Goal: Check status: Check status

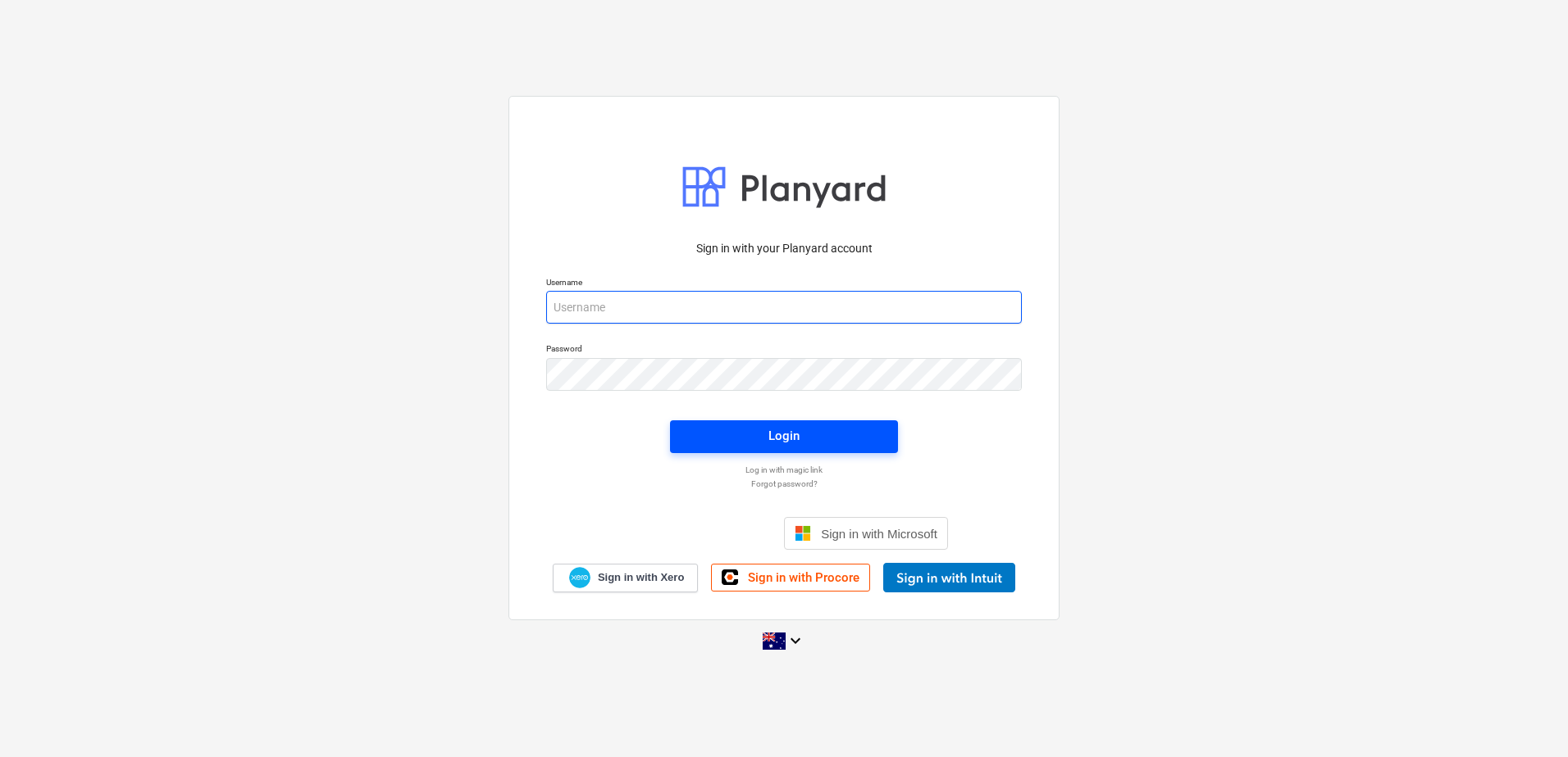
type input "[EMAIL_ADDRESS][DOMAIN_NAME]"
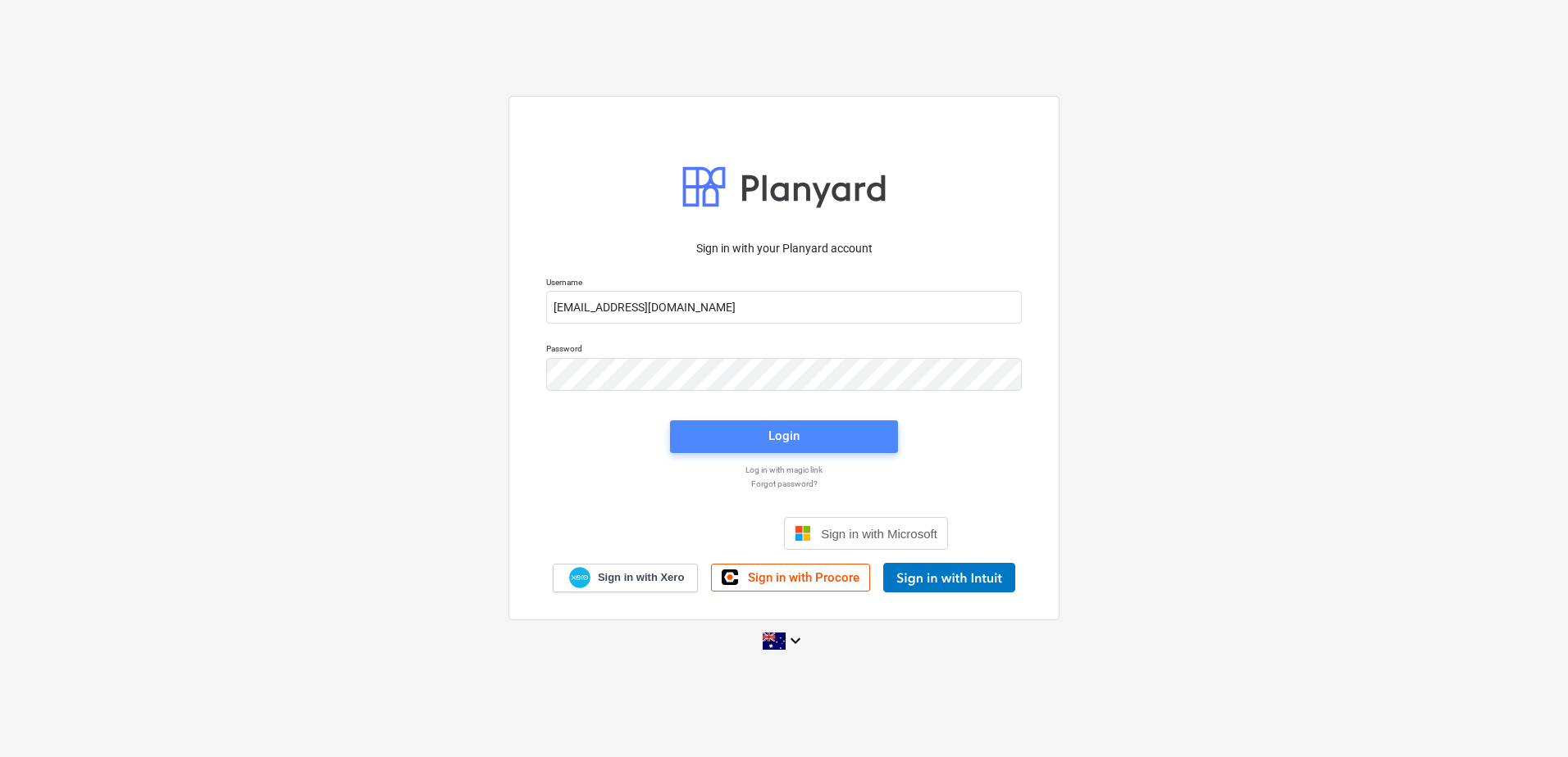
click at [774, 444] on div "Login" at bounding box center [783, 436] width 31 height 21
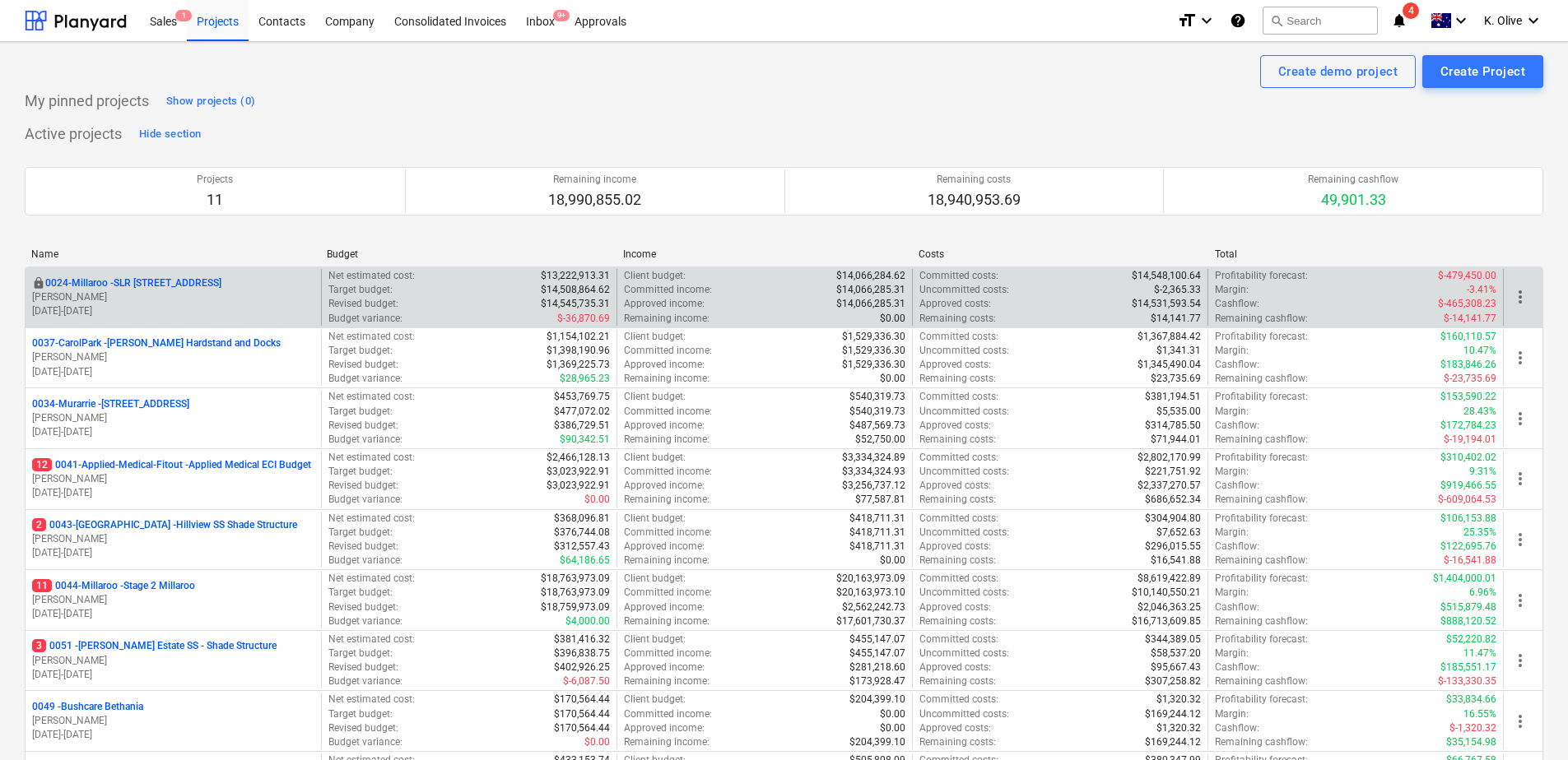
click at [116, 275] on div "locked 0024-Millaroo - SLR [GEOGRAPHIC_DATA] [PERSON_NAME] [DATE] - [DATE]" at bounding box center [173, 297] width 296 height 57
click at [106, 286] on p "0024-Millaroo - SLR [STREET_ADDRESS]" at bounding box center [132, 284] width 176 height 14
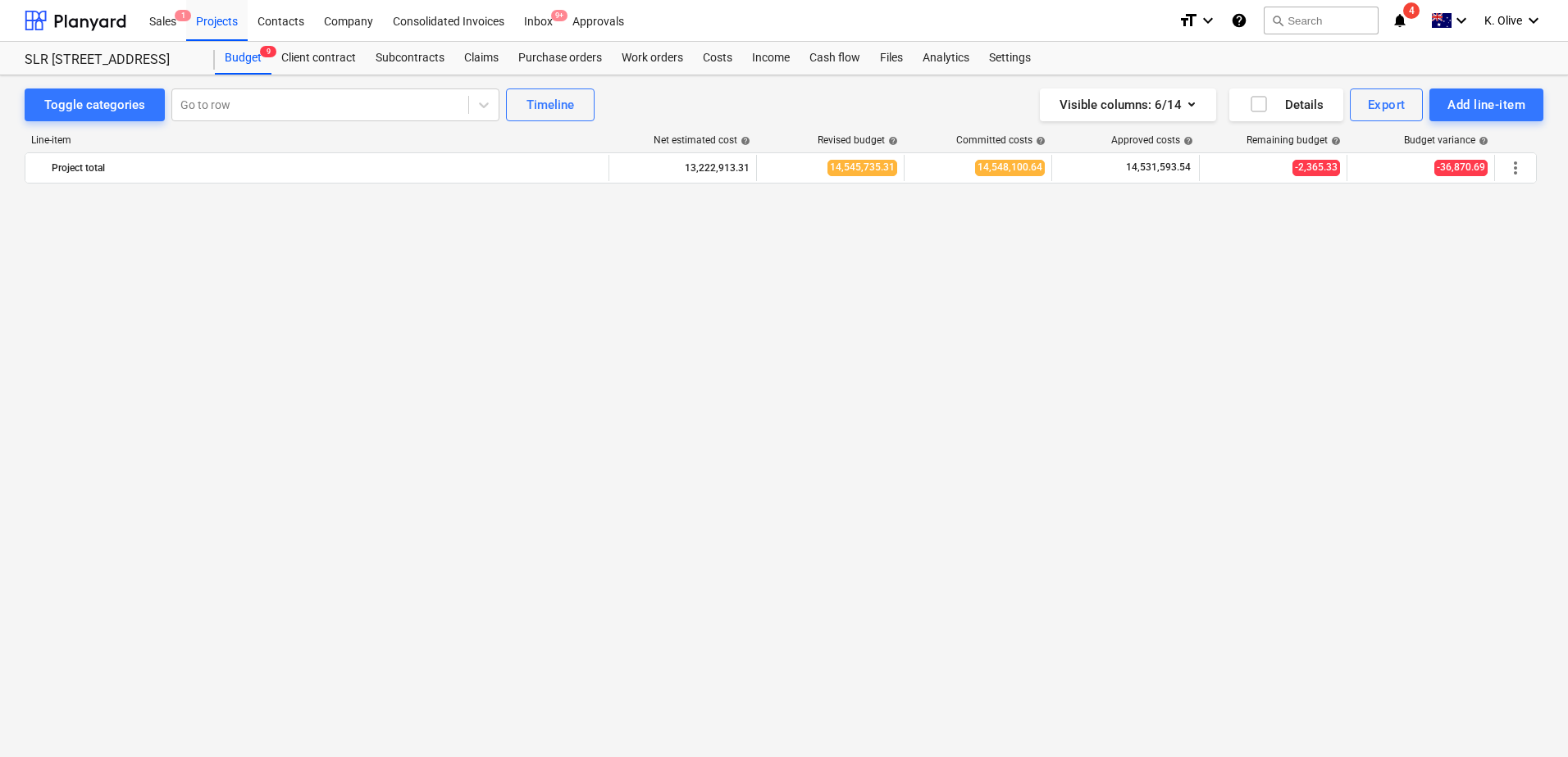
scroll to position [1259, 0]
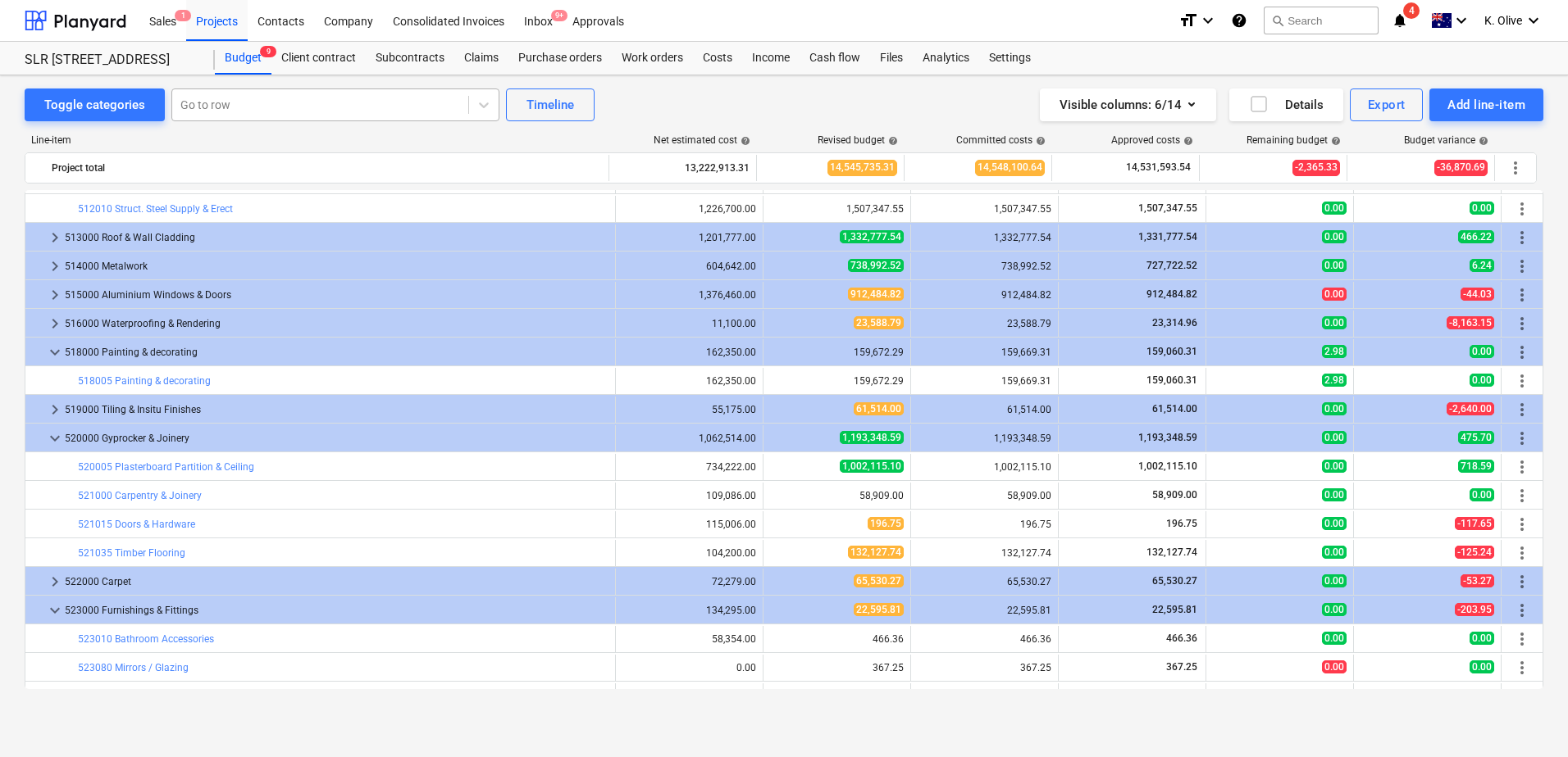
click at [292, 109] on div at bounding box center [321, 104] width 280 height 17
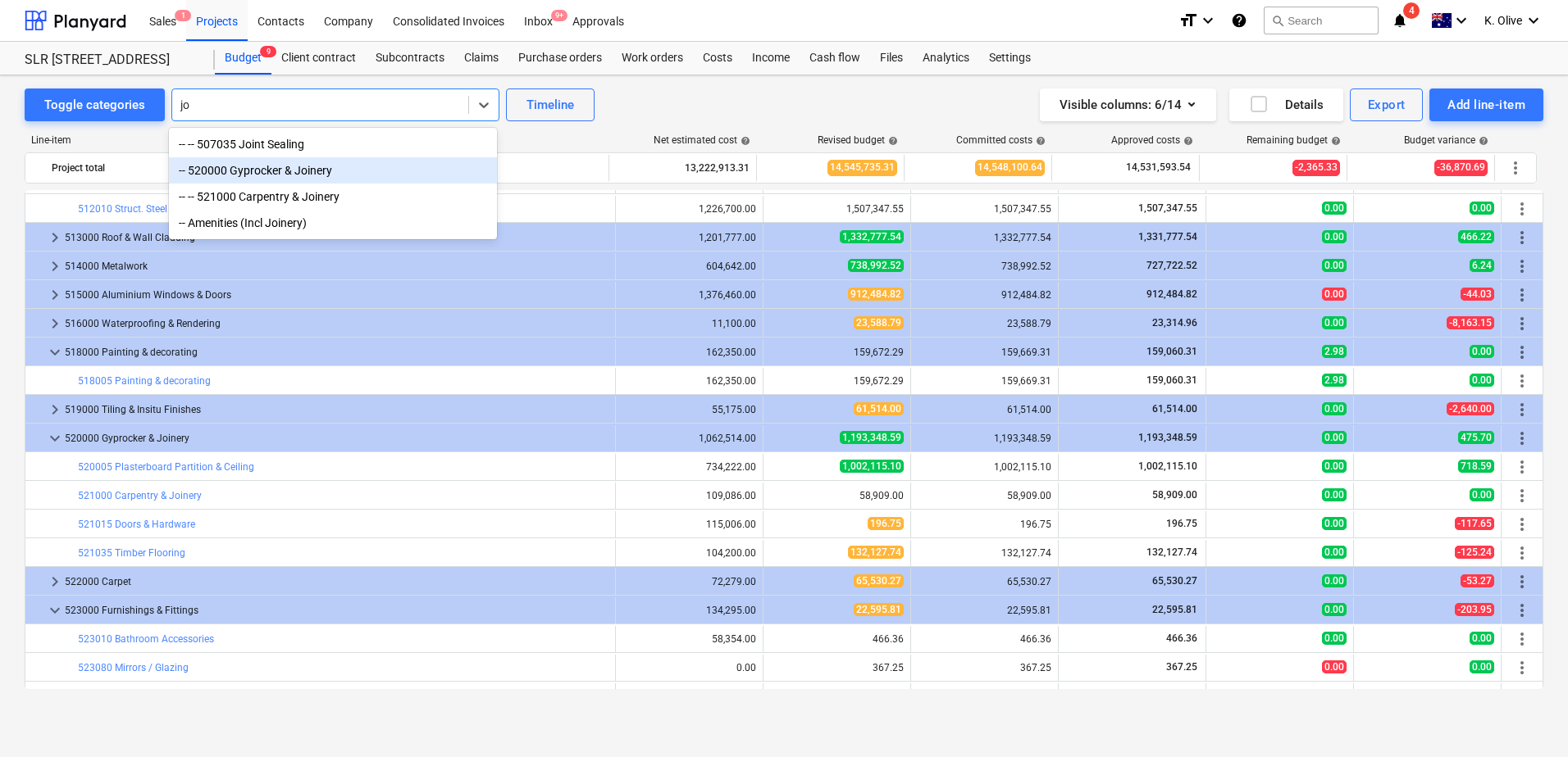
type input "j"
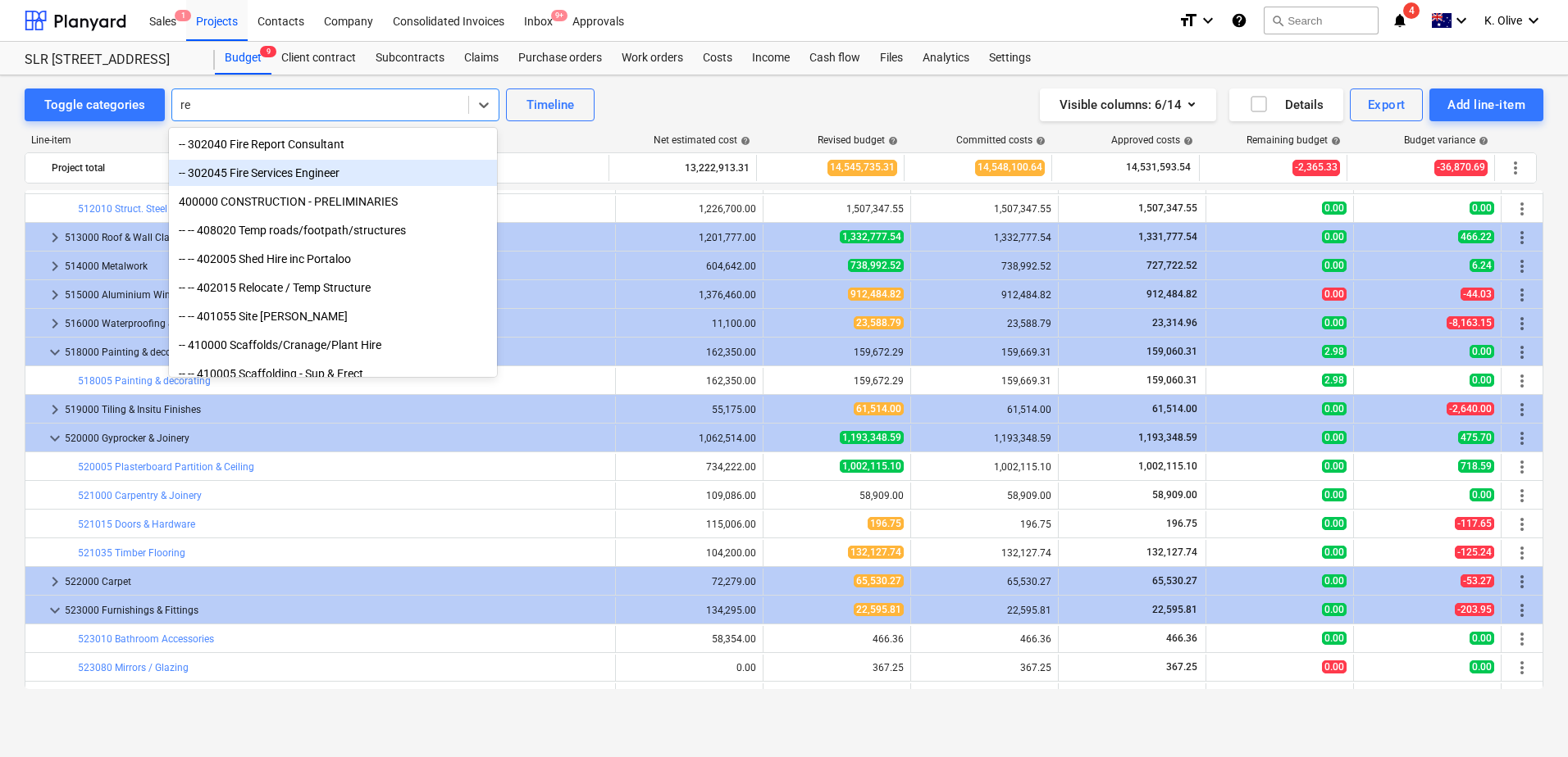
type input "reo"
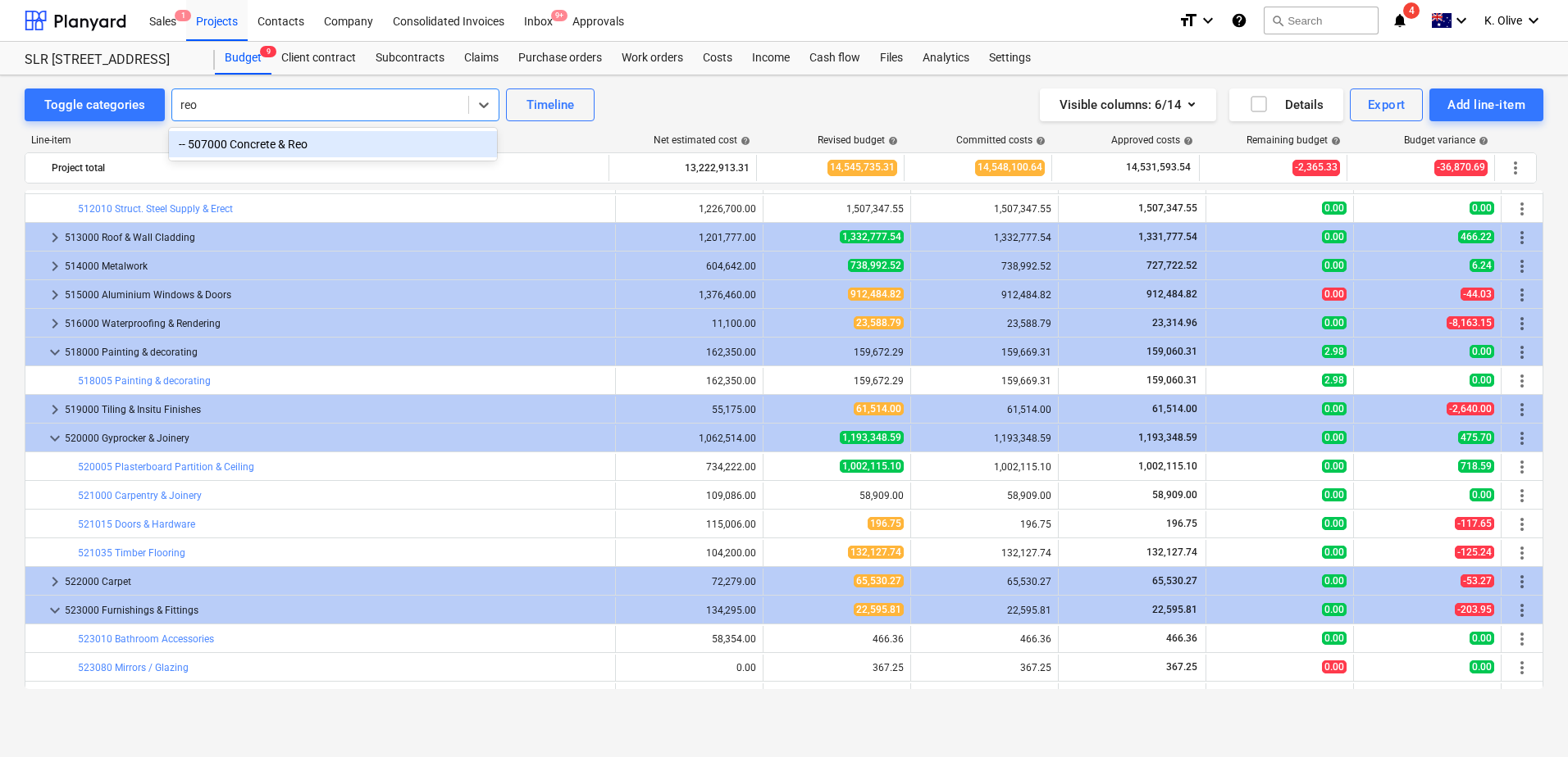
click at [296, 145] on div "-- 507000 Concrete & Reo" at bounding box center [332, 144] width 327 height 26
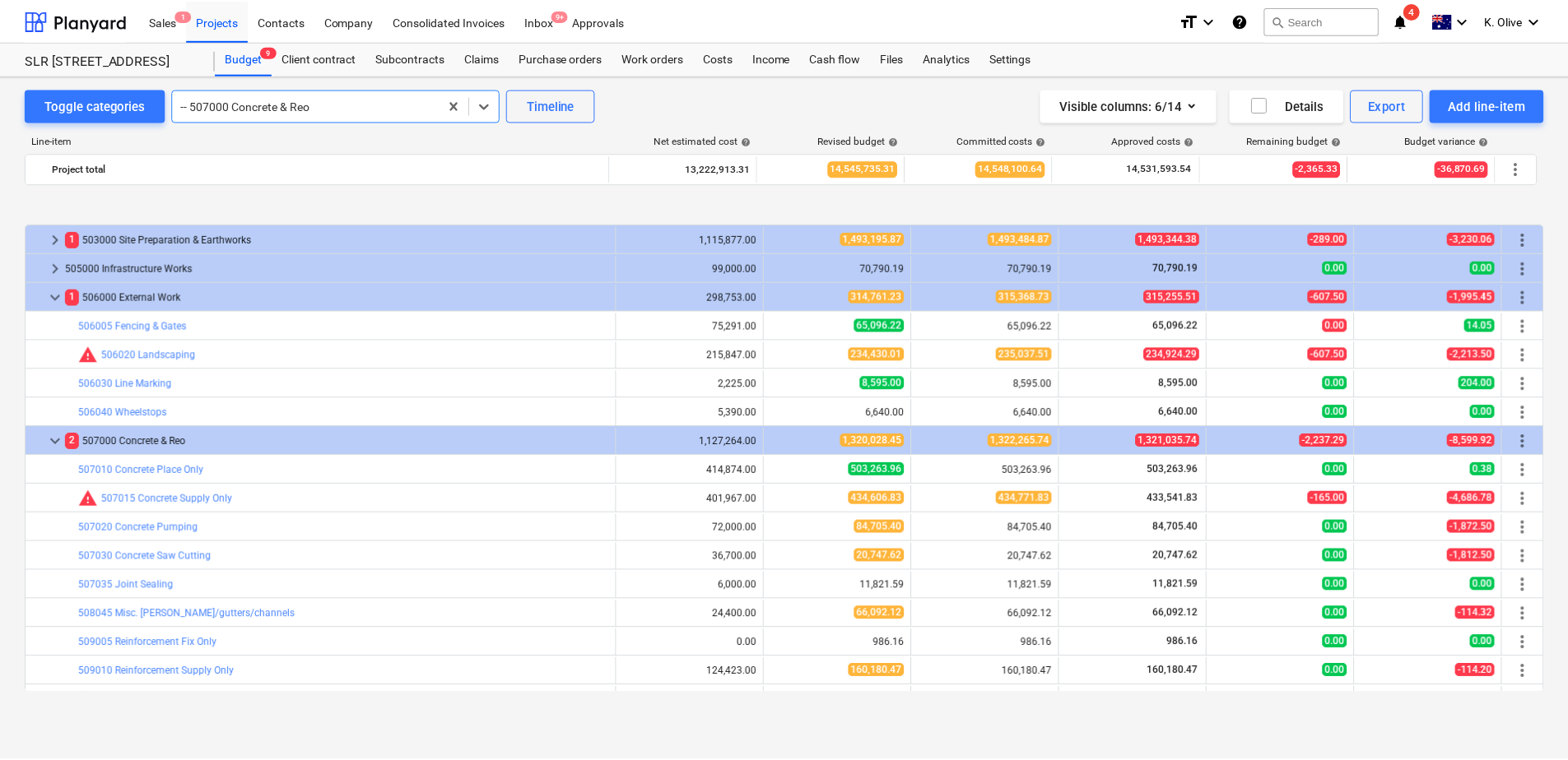
scroll to position [741, 0]
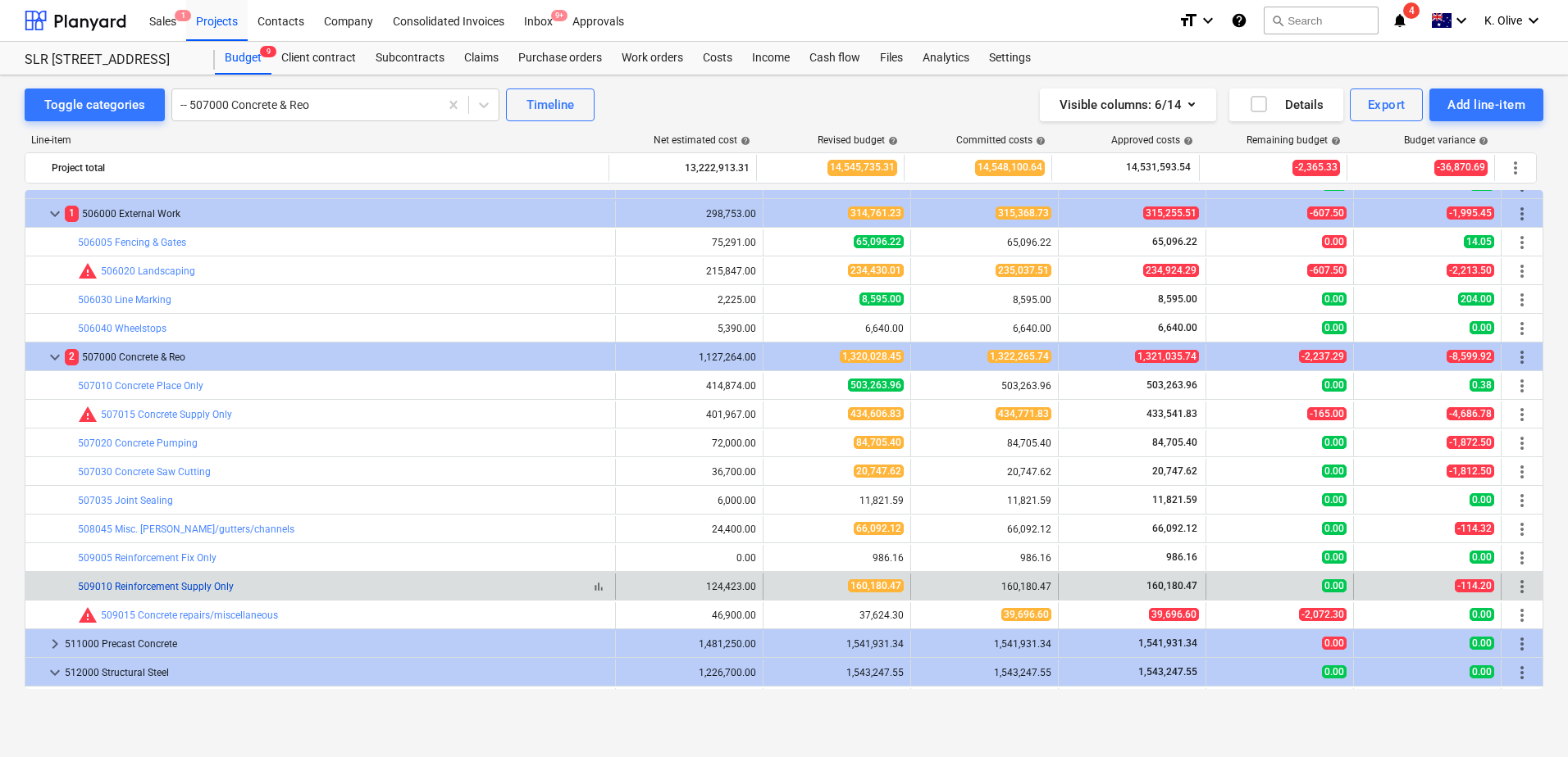
click at [149, 582] on link "509010 Reinforcement Supply Only" at bounding box center [155, 587] width 156 height 12
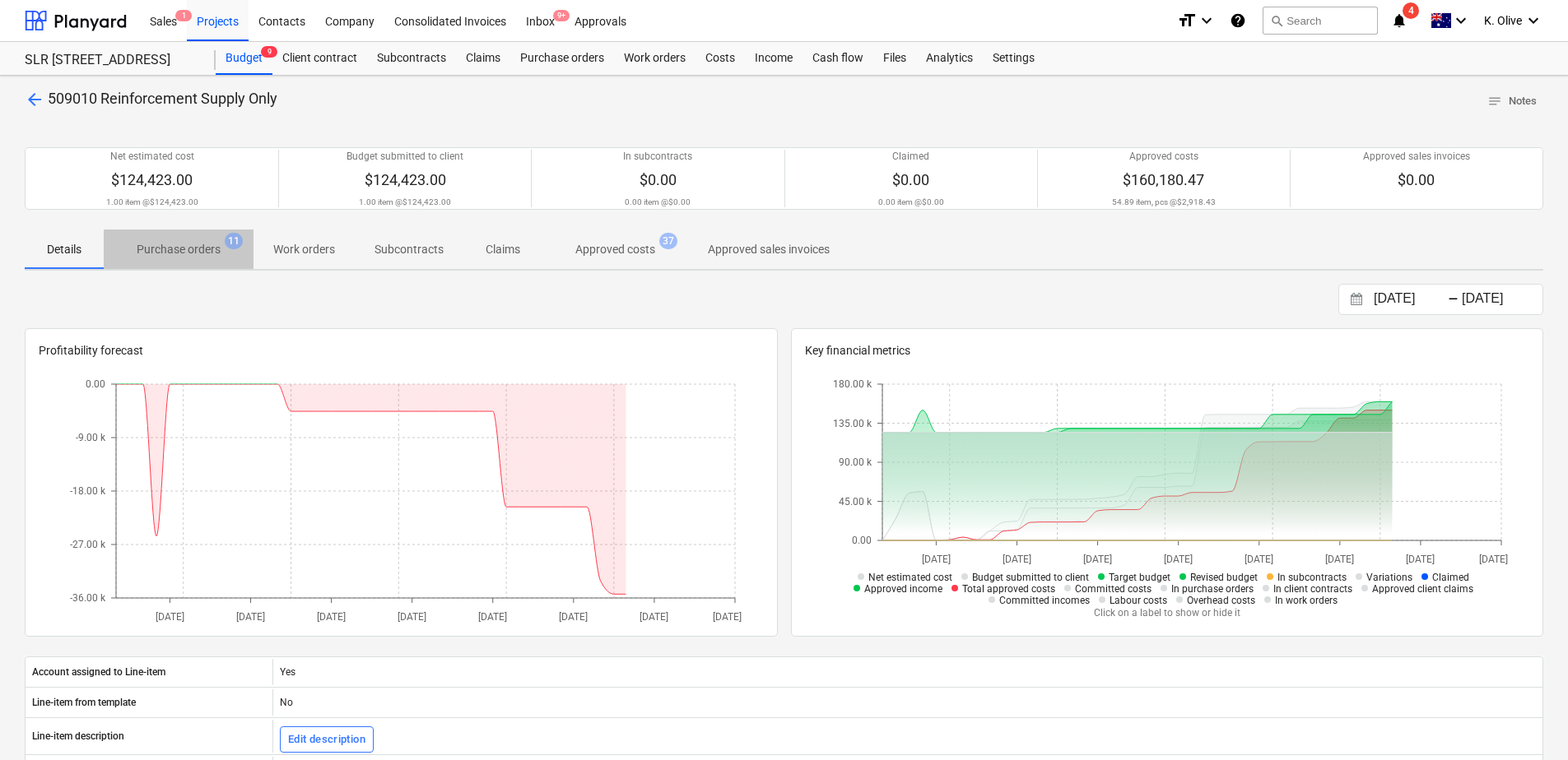
click at [186, 248] on p "Purchase orders" at bounding box center [178, 249] width 84 height 17
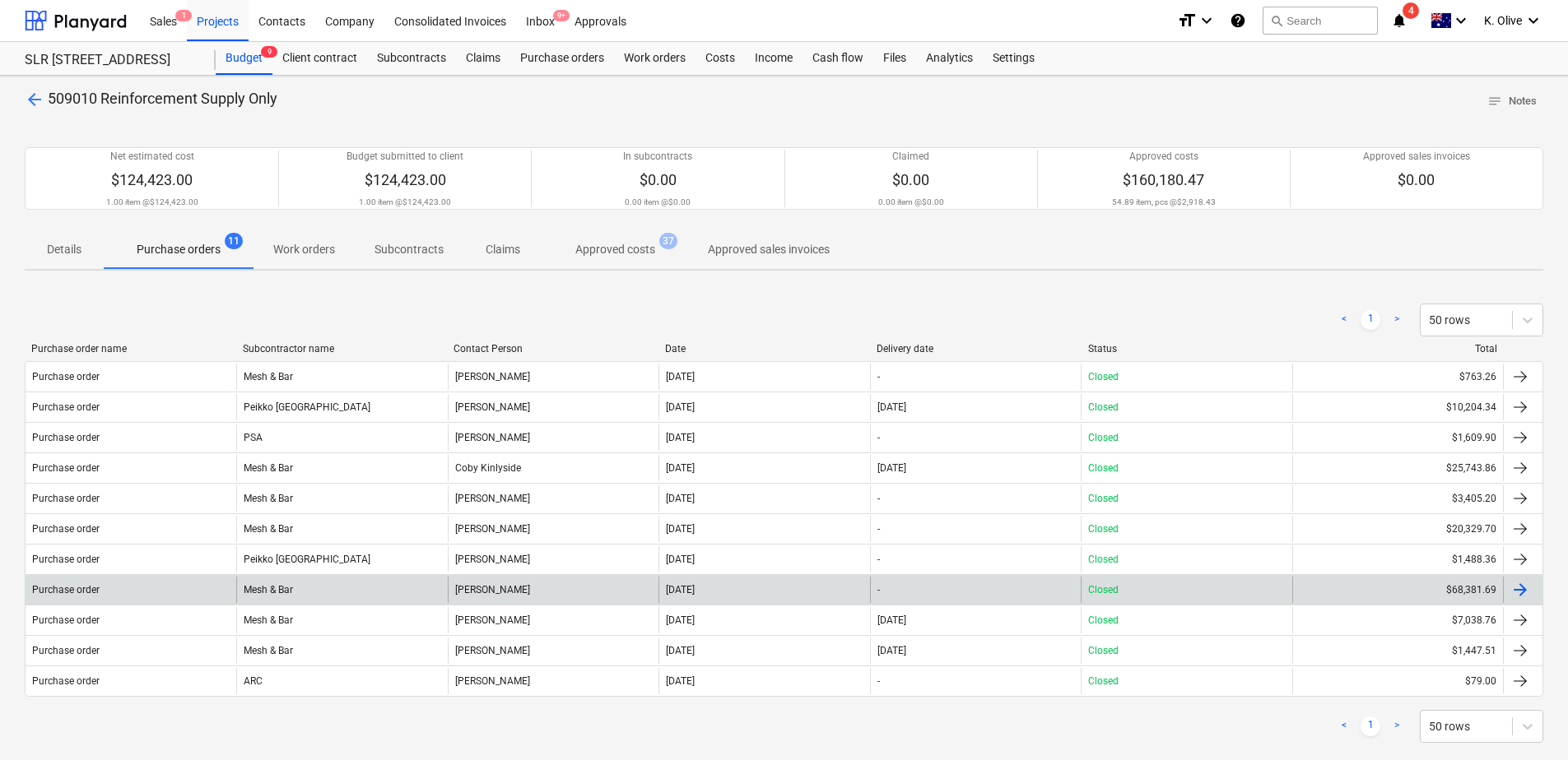
click at [304, 599] on div "Mesh & Bar" at bounding box center [341, 590] width 210 height 26
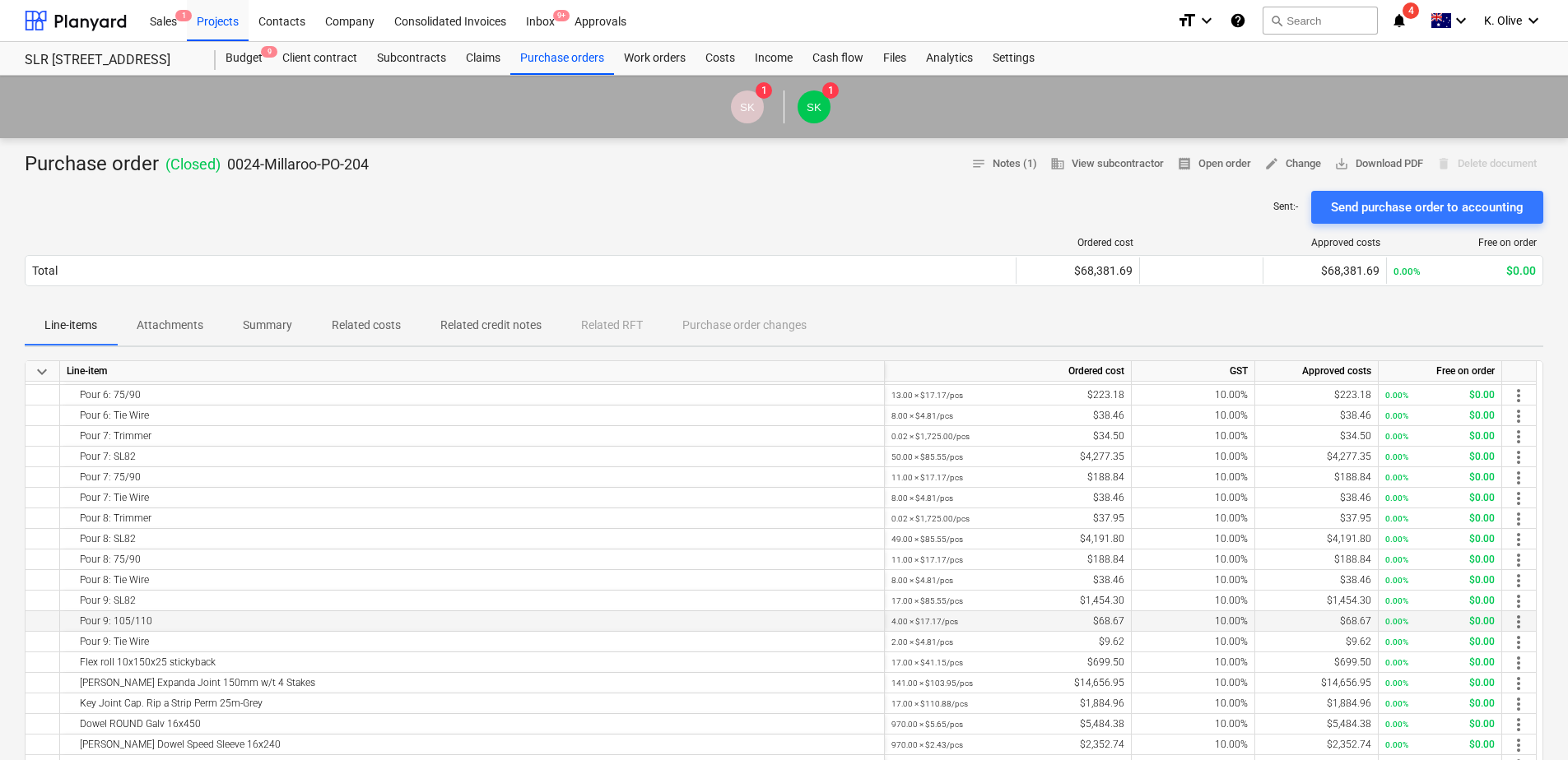
scroll to position [533, 0]
click at [187, 678] on div "[PERSON_NAME] Expanda Joint 150mm w/t 4 Stakes" at bounding box center [472, 681] width 811 height 20
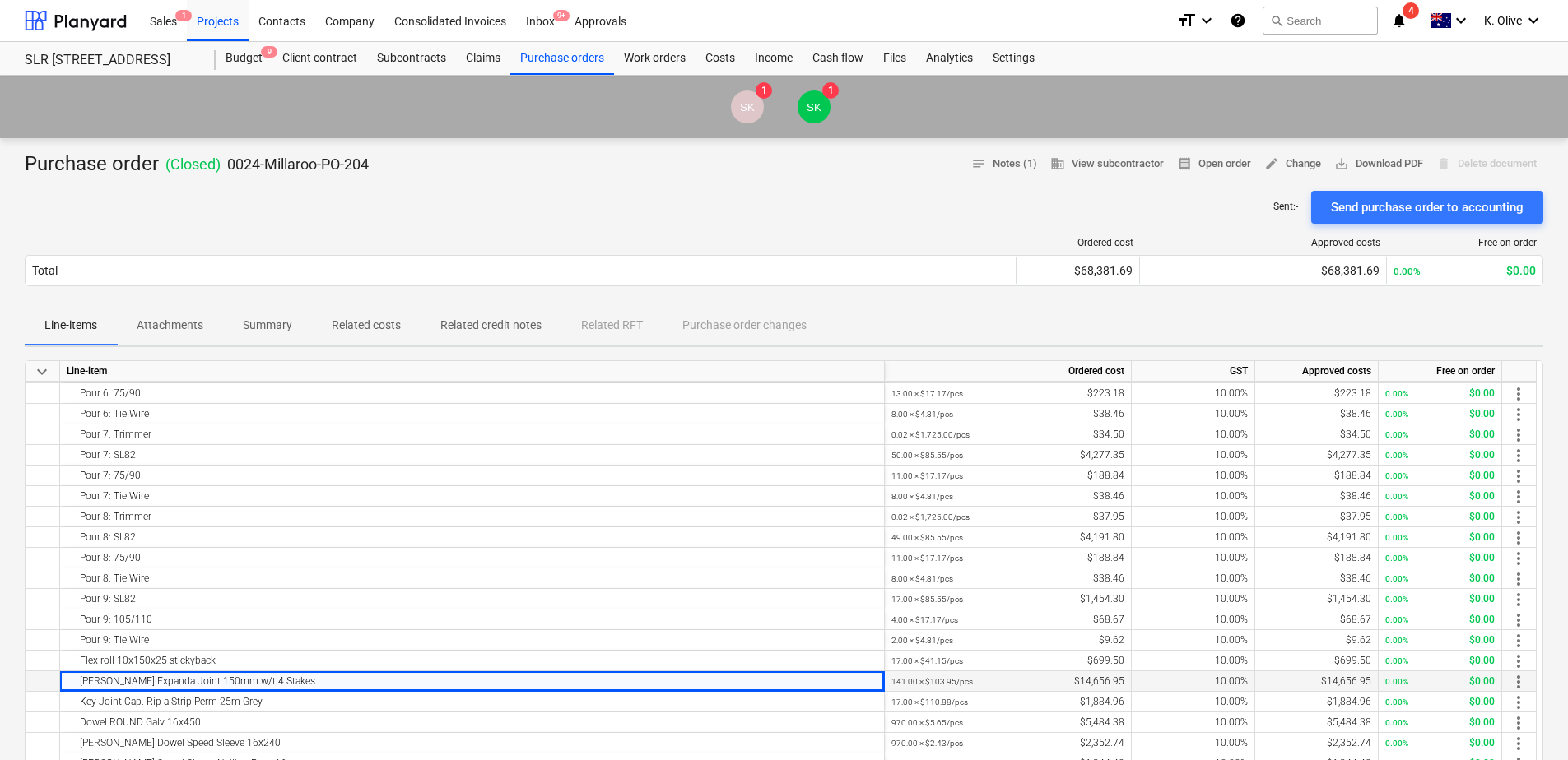
click at [992, 681] on div "141.00 × $103.95 / pcs $14,656.95" at bounding box center [1008, 681] width 233 height 21
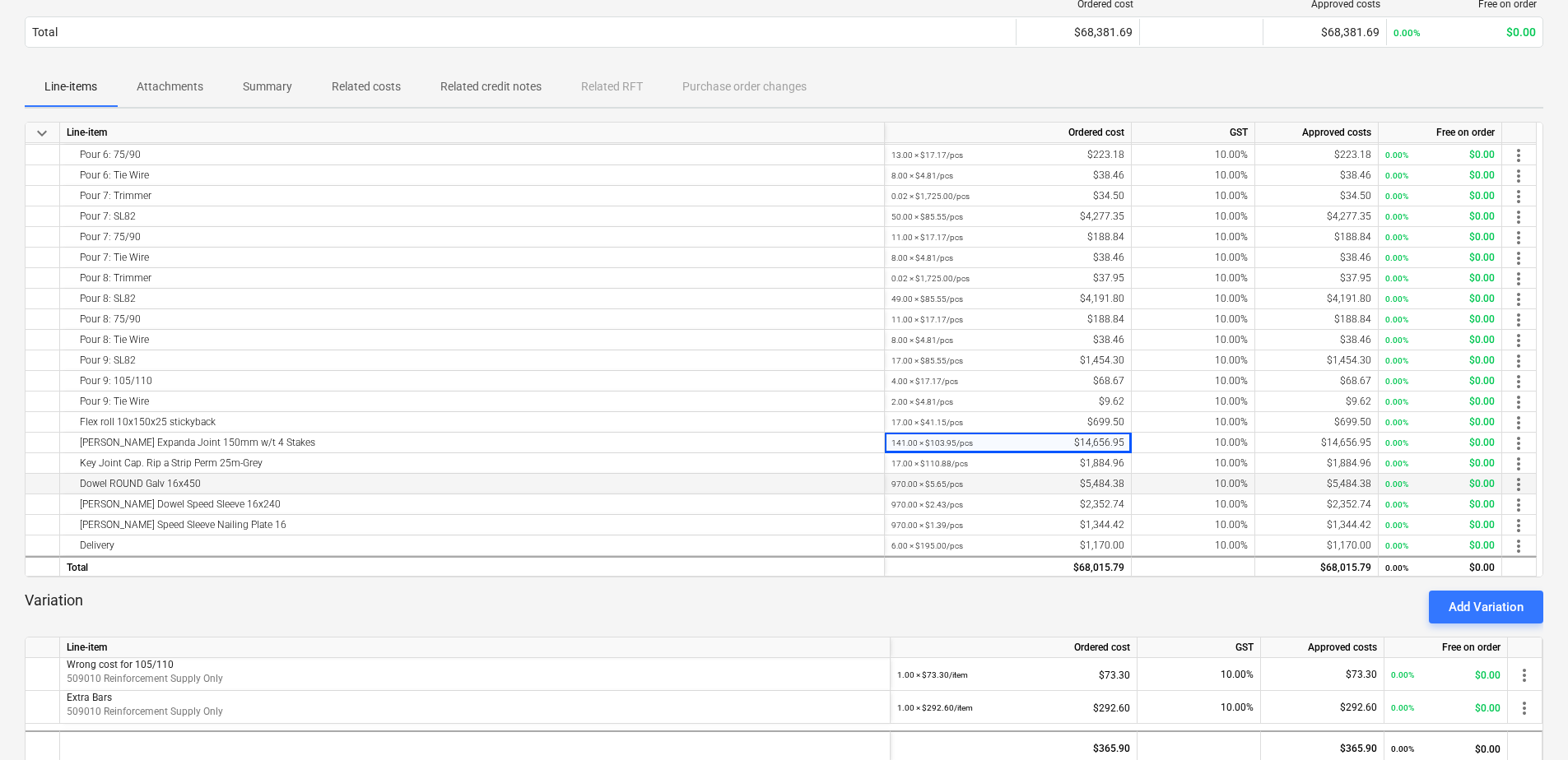
scroll to position [247, 0]
